Goal: Entertainment & Leisure: Consume media (video, audio)

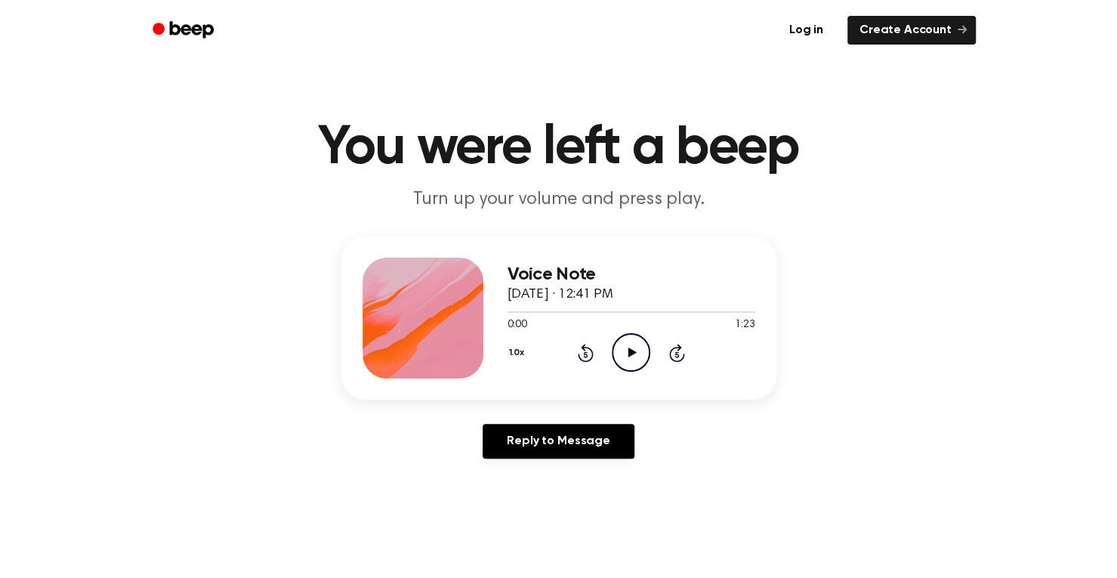
click at [629, 350] on icon at bounding box center [632, 352] width 8 height 10
click at [630, 362] on icon "Play Audio" at bounding box center [631, 352] width 39 height 39
click at [624, 355] on icon "Pause Audio" at bounding box center [631, 352] width 39 height 39
click at [624, 355] on icon "Play Audio" at bounding box center [631, 352] width 39 height 39
click at [625, 345] on icon "Play Audio" at bounding box center [631, 352] width 39 height 39
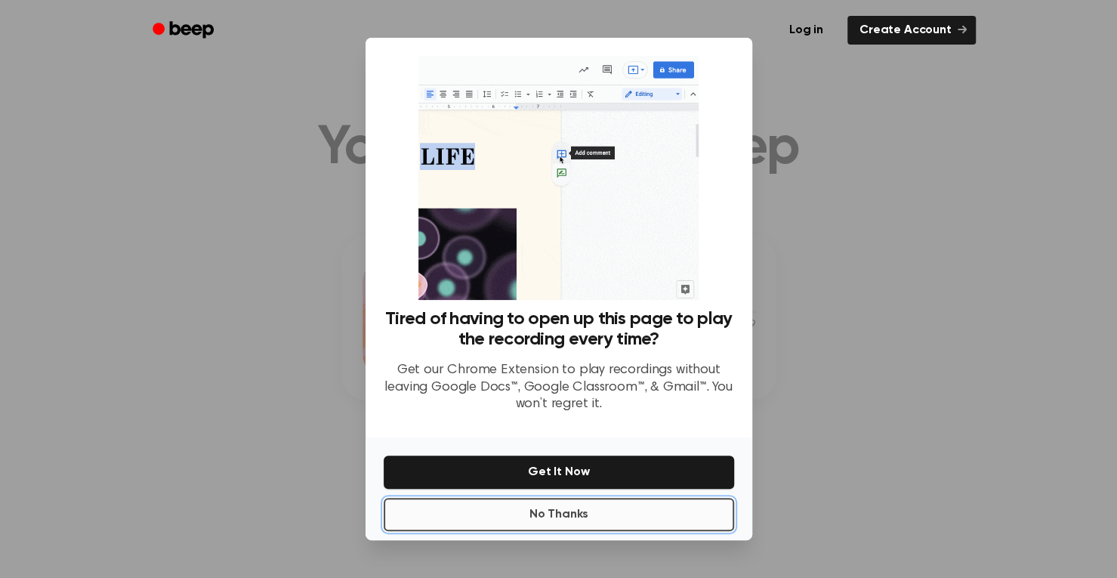
click at [615, 514] on button "No Thanks" at bounding box center [559, 514] width 350 height 33
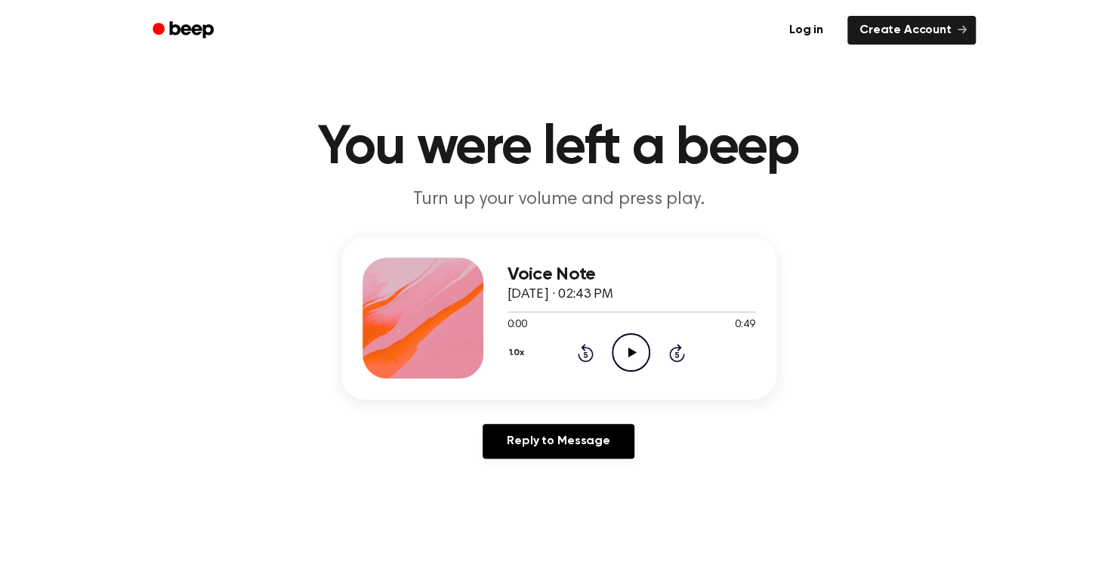
click at [634, 347] on icon "Play Audio" at bounding box center [631, 352] width 39 height 39
